Goal: Check status: Check status

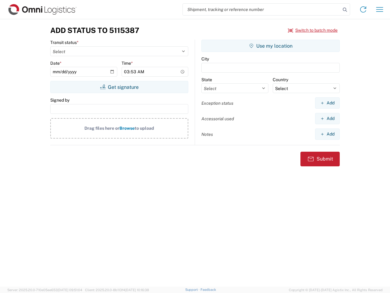
click at [262, 9] on input "search" at bounding box center [262, 10] width 158 height 12
click at [345, 10] on icon at bounding box center [345, 9] width 9 height 9
click at [364, 9] on icon at bounding box center [364, 10] width 10 height 10
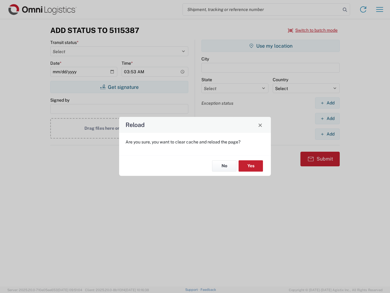
click at [380, 9] on div "Reload Are you sure, you want to clear cache and reload the page? No Yes" at bounding box center [195, 146] width 390 height 293
click at [313, 30] on div "Reload Are you sure, you want to clear cache and reload the page? No Yes" at bounding box center [195, 146] width 390 height 293
click at [119, 87] on div "Reload Are you sure, you want to clear cache and reload the page? No Yes" at bounding box center [195, 146] width 390 height 293
click at [271, 46] on div "Reload Are you sure, you want to clear cache and reload the page? No Yes" at bounding box center [195, 146] width 390 height 293
click at [328, 103] on div "Reload Are you sure, you want to clear cache and reload the page? No Yes" at bounding box center [195, 146] width 390 height 293
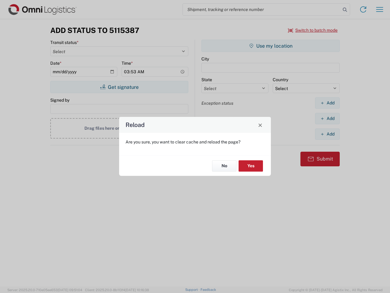
click at [328, 118] on div "Reload Are you sure, you want to clear cache and reload the page? No Yes" at bounding box center [195, 146] width 390 height 293
click at [328, 134] on div "Reload Are you sure, you want to clear cache and reload the page? No Yes" at bounding box center [195, 146] width 390 height 293
